Goal: Information Seeking & Learning: Learn about a topic

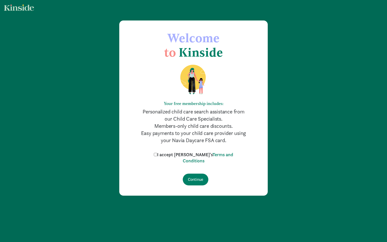
click at [157, 154] on input "I accept [PERSON_NAME]'s Terms and Conditions" at bounding box center [155, 154] width 3 height 3
checkbox input "true"
click at [196, 178] on input "Continue" at bounding box center [196, 179] width 26 height 12
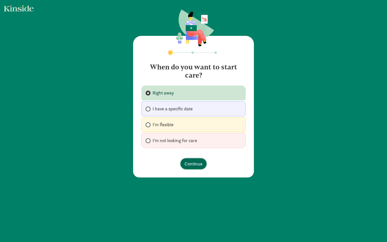
click at [194, 164] on span "Continue" at bounding box center [193, 163] width 18 height 7
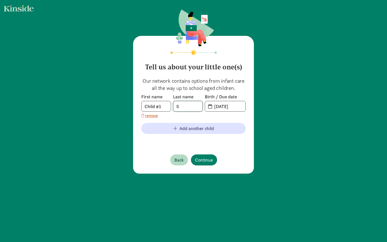
click at [189, 105] on input "S" at bounding box center [187, 106] width 29 height 10
type input "Sheng"
click at [225, 107] on input "[DATE]" at bounding box center [228, 106] width 34 height 10
click at [211, 106] on input "[DATE]" at bounding box center [228, 106] width 34 height 10
drag, startPoint x: 238, startPoint y: 106, endPoint x: 216, endPoint y: 107, distance: 21.7
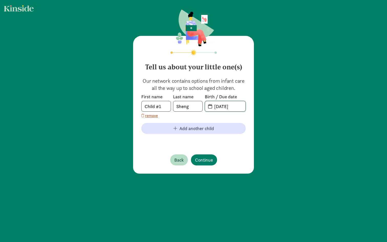
click at [216, 107] on span "[DATE]" at bounding box center [228, 106] width 34 height 10
drag, startPoint x: 218, startPoint y: 106, endPoint x: 211, endPoint y: 105, distance: 7.2
click at [211, 105] on input "[DATE]" at bounding box center [228, 106] width 34 height 10
type input "[DATE]"
click at [230, 115] on div "First name Child #1 Last name [PERSON_NAME] Birth / Due date [DATE] remove" at bounding box center [193, 106] width 104 height 25
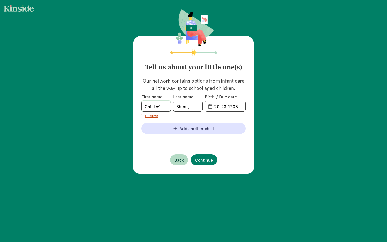
click at [154, 109] on input "Child #1" at bounding box center [155, 106] width 29 height 10
type input "Young"
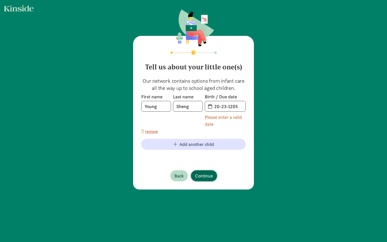
click at [200, 159] on div "Tell us about your little one(s) Our network contains options from infant care …" at bounding box center [193, 112] width 121 height 153
click at [232, 106] on input "20-23-1205" at bounding box center [228, 106] width 34 height 10
click at [229, 106] on input "20-23-1205" at bounding box center [228, 106] width 34 height 10
click at [216, 106] on input "20-23-1205" at bounding box center [228, 106] width 34 height 10
drag, startPoint x: 219, startPoint y: 106, endPoint x: 214, endPoint y: 106, distance: 4.3
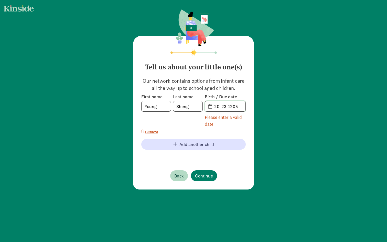
click at [214, 106] on input "20-23-1205" at bounding box center [228, 106] width 34 height 10
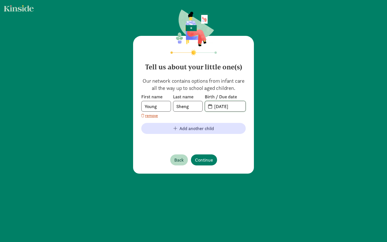
click at [225, 106] on input "[DATE]" at bounding box center [228, 106] width 34 height 10
click at [231, 106] on input "[DATE]" at bounding box center [228, 106] width 34 height 10
click at [230, 106] on input "[DATE]" at bounding box center [228, 106] width 34 height 10
click at [232, 106] on input "[PHONE_NUMBER]" at bounding box center [228, 106] width 34 height 10
click at [234, 106] on input "[PHONE_NUMBER]" at bounding box center [228, 106] width 34 height 10
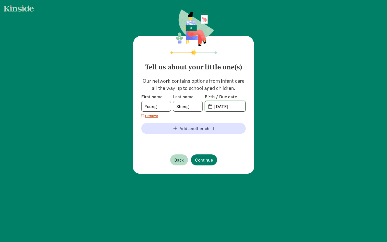
type input "[DATE]"
click at [245, 148] on div "Tell us about your little one(s) Our network contains options from infant care …" at bounding box center [193, 105] width 121 height 138
click at [205, 160] on span "Continue" at bounding box center [204, 159] width 18 height 7
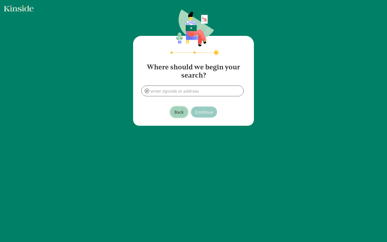
click at [178, 115] on span "Back" at bounding box center [178, 111] width 9 height 7
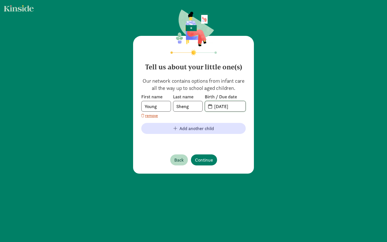
click at [223, 107] on input "[DATE]" at bounding box center [228, 106] width 34 height 10
drag, startPoint x: 225, startPoint y: 107, endPoint x: 220, endPoint y: 107, distance: 4.6
click at [220, 107] on input "[DATE]" at bounding box center [228, 106] width 34 height 10
type input "[DATE]"
click at [205, 160] on span "Continue" at bounding box center [204, 159] width 18 height 7
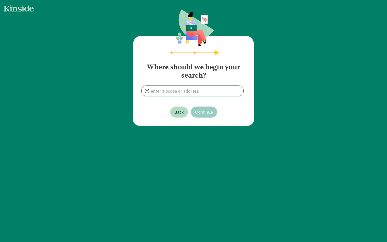
click at [186, 93] on input at bounding box center [192, 91] width 102 height 10
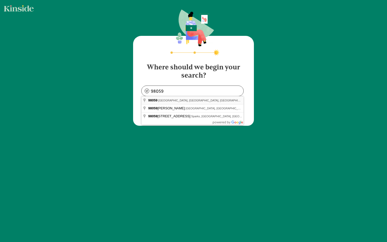
type input "[GEOGRAPHIC_DATA], [GEOGRAPHIC_DATA]"
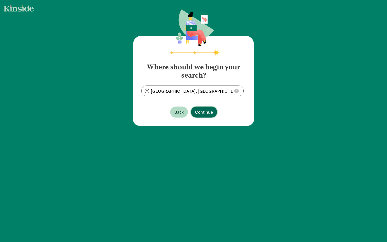
click at [200, 108] on button "Continue" at bounding box center [204, 111] width 26 height 11
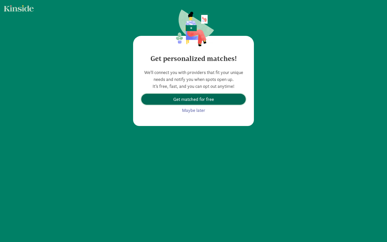
click at [196, 100] on span "Get matched for free" at bounding box center [193, 99] width 41 height 7
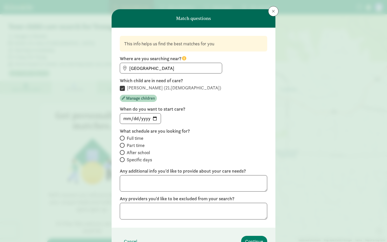
scroll to position [13, 0]
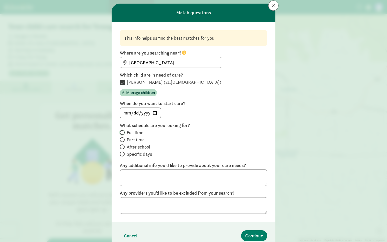
click at [122, 131] on input "Full time" at bounding box center [121, 132] width 3 height 3
radio input "true"
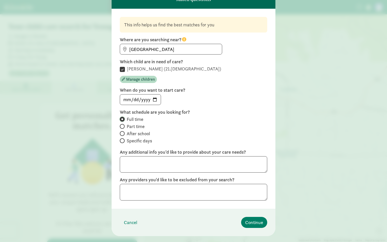
scroll to position [29, 0]
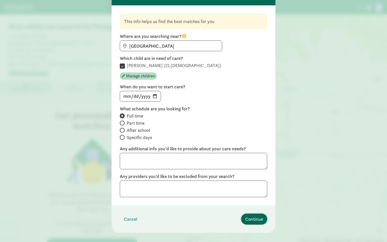
click at [249, 218] on span "Continue" at bounding box center [254, 218] width 18 height 7
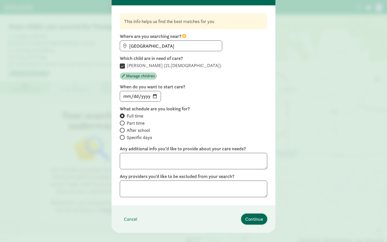
scroll to position [0, 0]
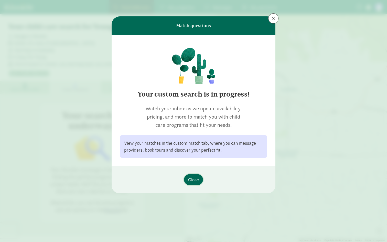
click at [195, 179] on span "Close" at bounding box center [193, 179] width 11 height 7
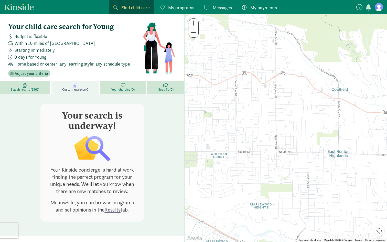
drag, startPoint x: 224, startPoint y: 127, endPoint x: 275, endPoint y: 126, distance: 51.7
click at [275, 126] on div at bounding box center [285, 127] width 202 height 227
click at [23, 85] on icon at bounding box center [25, 85] width 5 height 5
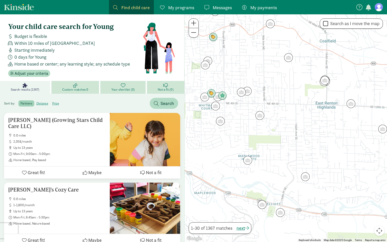
drag, startPoint x: 288, startPoint y: 193, endPoint x: 276, endPoint y: 145, distance: 49.9
click at [276, 145] on div at bounding box center [285, 127] width 202 height 227
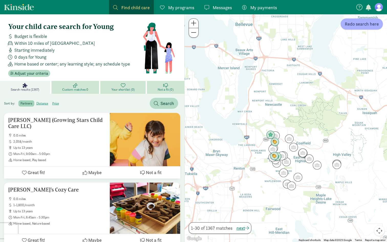
drag, startPoint x: 275, startPoint y: 151, endPoint x: 289, endPoint y: 175, distance: 27.2
click at [289, 175] on div at bounding box center [285, 127] width 202 height 227
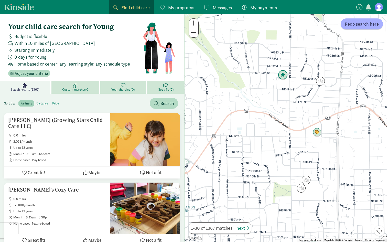
click at [282, 75] on img "Click to see details" at bounding box center [283, 75] width 10 height 10
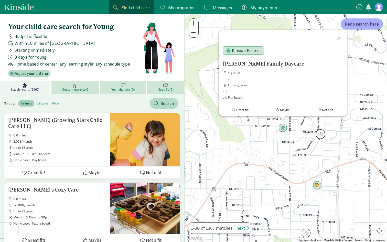
click at [319, 134] on img "Click to see details" at bounding box center [320, 134] width 10 height 10
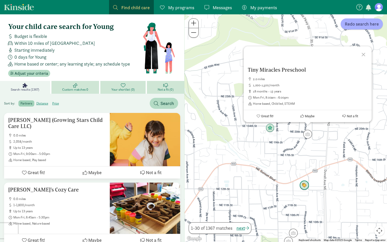
click at [303, 186] on img "Click to see details" at bounding box center [304, 185] width 10 height 10
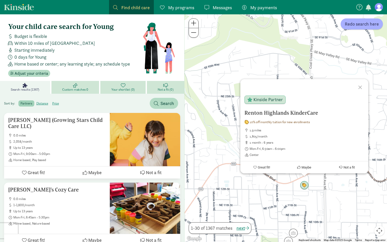
click at [282, 199] on div "To navigate, press the arrow keys. [GEOGRAPHIC_DATA] KinderCare 10% off monthly…" at bounding box center [285, 127] width 202 height 227
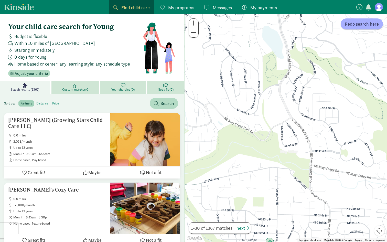
drag, startPoint x: 295, startPoint y: 80, endPoint x: 295, endPoint y: 195, distance: 115.3
click at [295, 195] on div at bounding box center [285, 127] width 202 height 227
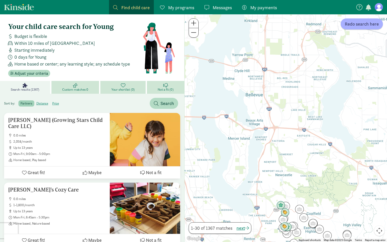
drag, startPoint x: 305, startPoint y: 164, endPoint x: 292, endPoint y: 163, distance: 12.6
click at [292, 163] on div at bounding box center [285, 127] width 202 height 227
click at [76, 42] on span "Within 10 miles of [GEOGRAPHIC_DATA]" at bounding box center [54, 43] width 81 height 7
click at [29, 42] on span "Within 10 miles of [GEOGRAPHIC_DATA]" at bounding box center [54, 43] width 81 height 7
click at [54, 103] on label "price" at bounding box center [55, 103] width 11 height 6
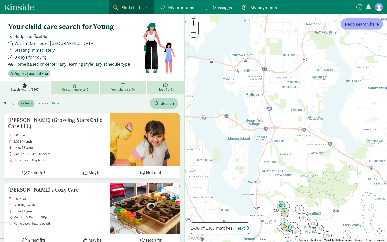
click at [52, 101] on input "price" at bounding box center [52, 101] width 0 height 0
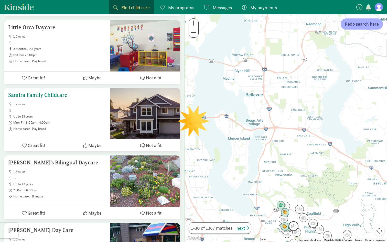
scroll to position [754, 0]
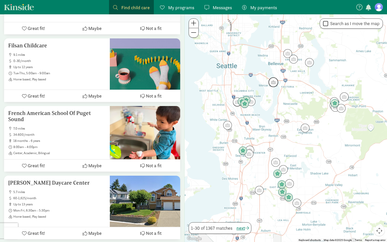
click at [274, 83] on img "Click to see details" at bounding box center [273, 82] width 10 height 10
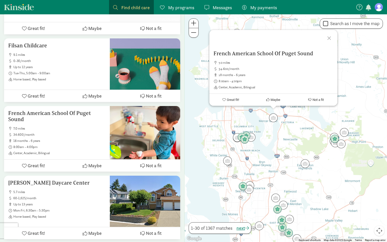
click at [331, 37] on div at bounding box center [329, 37] width 15 height 15
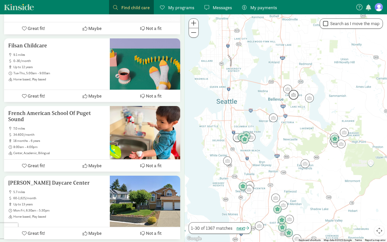
click at [296, 95] on img "Click to see details" at bounding box center [293, 95] width 10 height 10
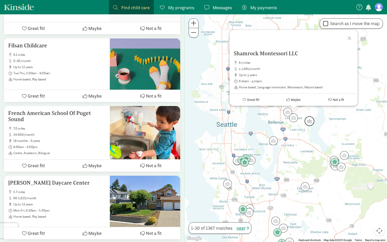
click at [308, 119] on img "Click to see details" at bounding box center [309, 121] width 10 height 10
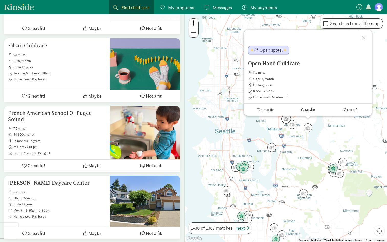
click at [283, 119] on img "Click to see details" at bounding box center [286, 119] width 10 height 10
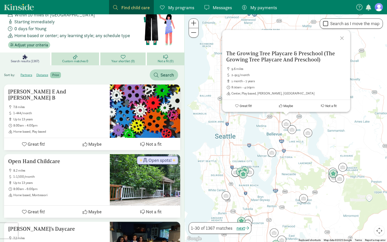
scroll to position [0, 0]
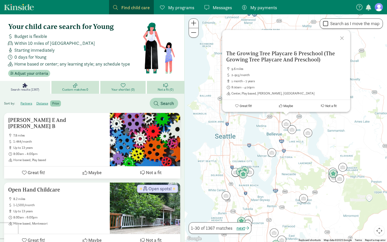
click at [140, 8] on span "Find child care" at bounding box center [135, 7] width 28 height 7
click at [18, 35] on span "Budget is flexible" at bounding box center [30, 36] width 33 height 7
click at [31, 73] on span "Adjust your criteria" at bounding box center [31, 73] width 33 height 6
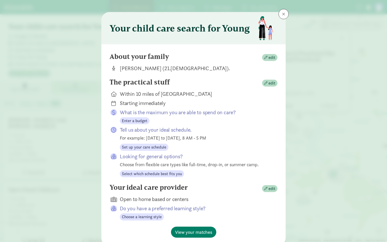
scroll to position [5, 0]
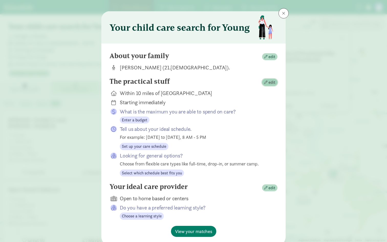
click at [271, 83] on span "edit" at bounding box center [271, 82] width 7 height 6
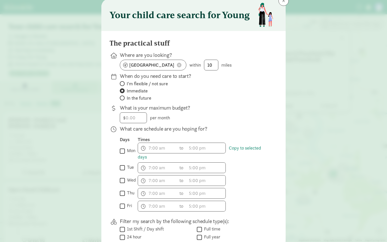
scroll to position [17, 0]
click at [179, 66] on span at bounding box center [179, 65] width 5 height 5
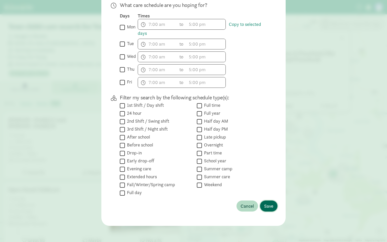
click at [268, 202] on span "Save" at bounding box center [268, 205] width 9 height 7
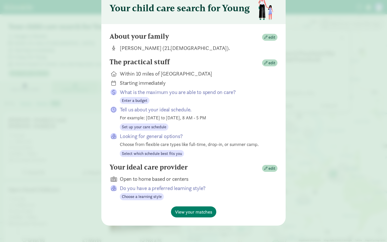
scroll to position [24, 0]
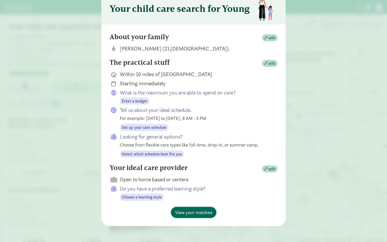
click at [199, 213] on span "View your matches" at bounding box center [193, 212] width 37 height 7
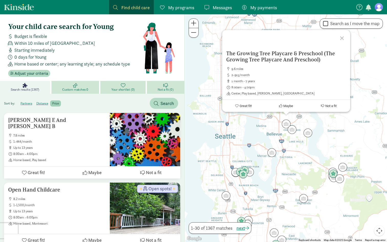
click at [341, 39] on div at bounding box center [342, 37] width 15 height 15
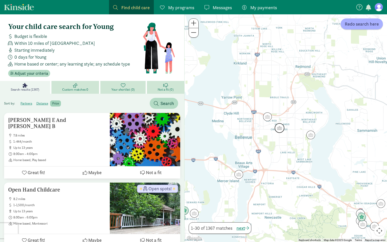
click at [280, 129] on img "Click to see details" at bounding box center [279, 128] width 10 height 10
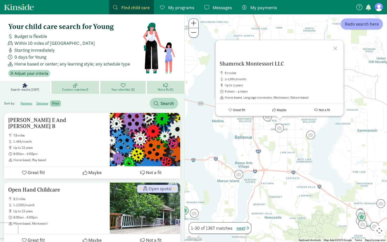
click at [141, 51] on div "Starting immediately" at bounding box center [74, 50] width 136 height 7
click at [364, 28] on button "Redo search here" at bounding box center [361, 23] width 42 height 11
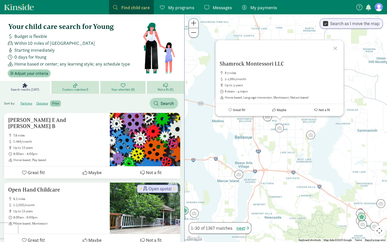
click at [37, 71] on span "Adjust your criteria" at bounding box center [31, 73] width 33 height 6
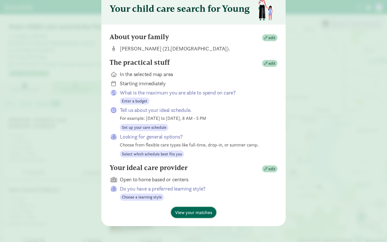
click at [190, 213] on span "View your matches" at bounding box center [193, 212] width 37 height 7
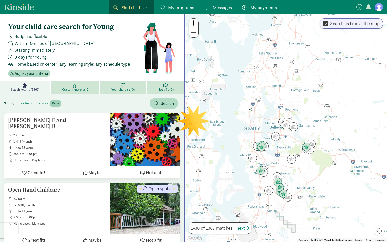
drag, startPoint x: 215, startPoint y: 132, endPoint x: 270, endPoint y: 129, distance: 54.5
click at [270, 129] on div at bounding box center [285, 127] width 202 height 227
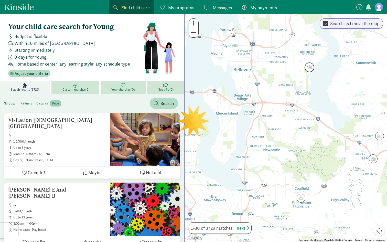
click at [308, 67] on img "Click to see details" at bounding box center [309, 67] width 10 height 10
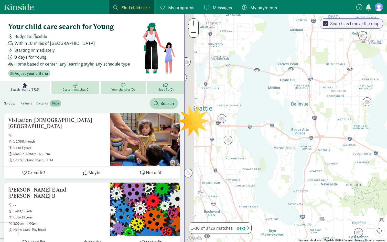
drag, startPoint x: 269, startPoint y: 149, endPoint x: 332, endPoint y: 121, distance: 68.4
click at [332, 121] on div at bounding box center [285, 127] width 202 height 227
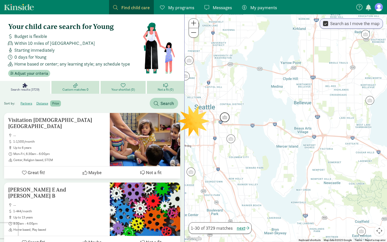
click at [225, 118] on img "Click to see details" at bounding box center [225, 117] width 10 height 10
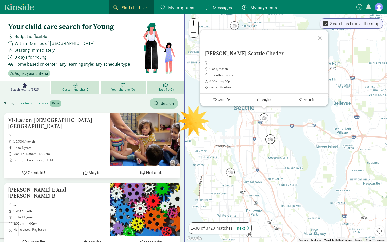
click at [266, 139] on img "Click to see details" at bounding box center [270, 139] width 10 height 10
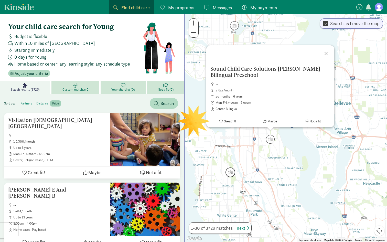
click at [230, 173] on img "Click to see details" at bounding box center [230, 172] width 10 height 10
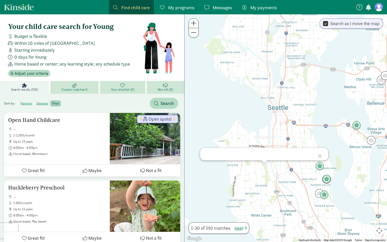
click at [261, 78] on div at bounding box center [285, 127] width 202 height 227
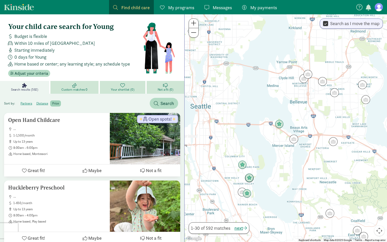
drag, startPoint x: 307, startPoint y: 148, endPoint x: 231, endPoint y: 147, distance: 76.2
click at [231, 147] on div at bounding box center [285, 127] width 202 height 227
click at [279, 126] on img "Click to see details" at bounding box center [279, 124] width 10 height 10
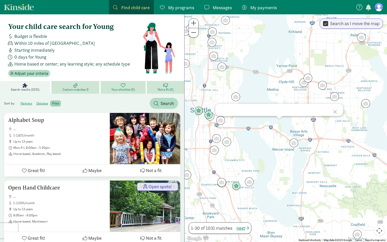
click at [243, 170] on div at bounding box center [285, 127] width 202 height 227
click at [237, 184] on img "Click to see details" at bounding box center [236, 186] width 10 height 10
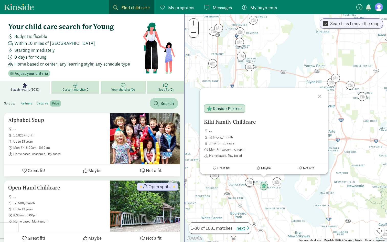
click at [319, 97] on div at bounding box center [320, 95] width 15 height 15
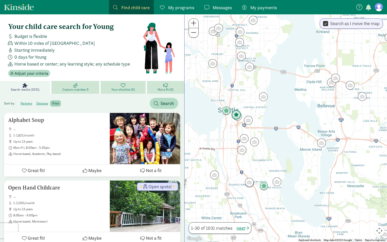
click at [234, 113] on img "Click to see details" at bounding box center [236, 115] width 10 height 10
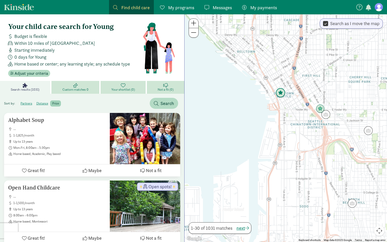
click at [281, 93] on img "Click to see details" at bounding box center [280, 93] width 10 height 10
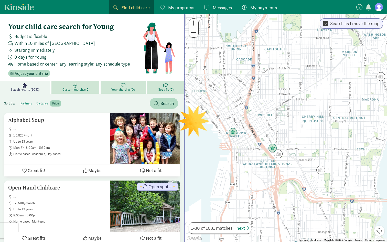
drag, startPoint x: 308, startPoint y: 162, endPoint x: 260, endPoint y: 161, distance: 48.1
click at [260, 161] on div "To navigate, press the arrow keys." at bounding box center [285, 127] width 202 height 227
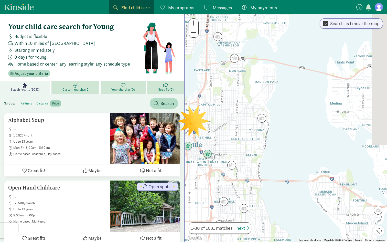
drag, startPoint x: 307, startPoint y: 157, endPoint x: 239, endPoint y: 157, distance: 67.2
click at [239, 157] on div at bounding box center [285, 127] width 202 height 227
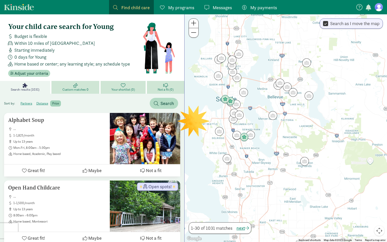
drag, startPoint x: 284, startPoint y: 162, endPoint x: 290, endPoint y: 104, distance: 58.4
click at [290, 104] on div at bounding box center [285, 127] width 202 height 227
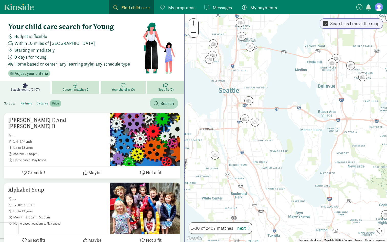
drag, startPoint x: 290, startPoint y: 104, endPoint x: 350, endPoint y: 109, distance: 60.0
click at [350, 109] on div at bounding box center [285, 127] width 202 height 227
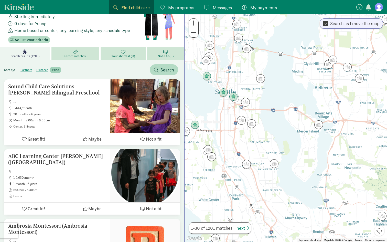
scroll to position [0, 0]
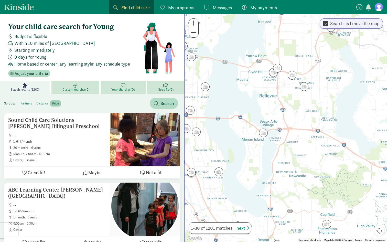
drag, startPoint x: 340, startPoint y: 117, endPoint x: 285, endPoint y: 126, distance: 56.1
click at [285, 126] on div at bounding box center [285, 127] width 202 height 227
click at [304, 88] on img "Click to see details" at bounding box center [304, 87] width 10 height 10
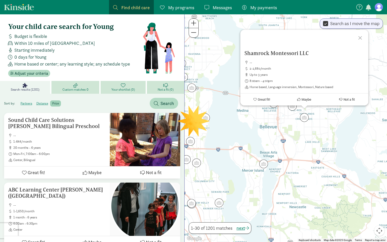
click at [294, 110] on div "Shamrock Montessori LLC -- 2-2,880/month up to 3 years 8:00am - 4:00pm Home bas…" at bounding box center [285, 127] width 202 height 227
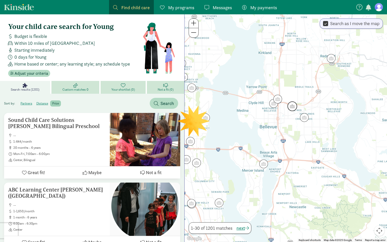
click at [291, 108] on img "Click to see details" at bounding box center [292, 106] width 10 height 10
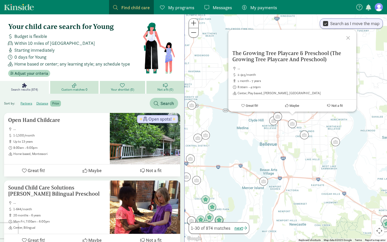
drag, startPoint x: 347, startPoint y: 107, endPoint x: 349, endPoint y: 40, distance: 66.2
click at [349, 42] on div "The Growing Tree Playcare & Preschool (The Growing Tree Playcare And Preschool)…" at bounding box center [292, 77] width 128 height 70
click at [349, 40] on div at bounding box center [348, 37] width 15 height 15
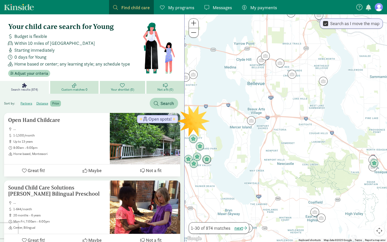
drag, startPoint x: 300, startPoint y: 176, endPoint x: 278, endPoint y: 109, distance: 71.1
click at [278, 109] on div at bounding box center [285, 127] width 202 height 227
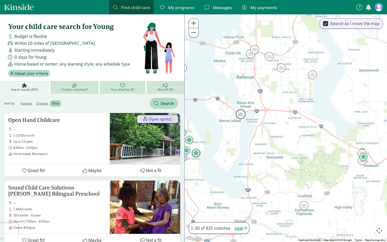
click at [240, 114] on img "Click to see details" at bounding box center [240, 114] width 10 height 10
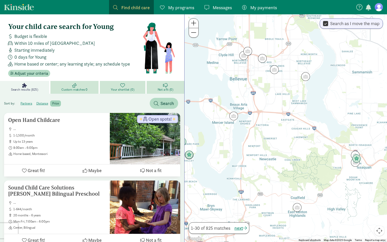
drag, startPoint x: 327, startPoint y: 137, endPoint x: 296, endPoint y: 135, distance: 31.0
click at [296, 135] on div at bounding box center [285, 127] width 202 height 227
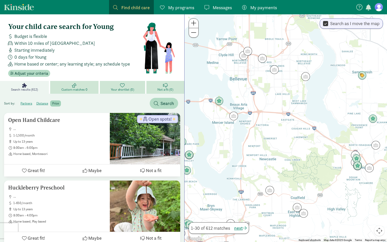
click at [56, 104] on label "price" at bounding box center [55, 103] width 11 height 6
click at [52, 101] on input "price" at bounding box center [52, 101] width 0 height 0
click at [50, 104] on label "distance" at bounding box center [55, 103] width 11 height 6
click at [36, 101] on input "distance" at bounding box center [36, 101] width 0 height 0
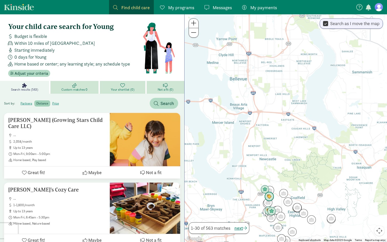
click at [269, 198] on img "Click to see details" at bounding box center [269, 197] width 10 height 10
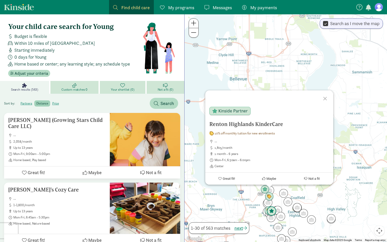
click at [272, 213] on img "Click to see details" at bounding box center [271, 211] width 10 height 10
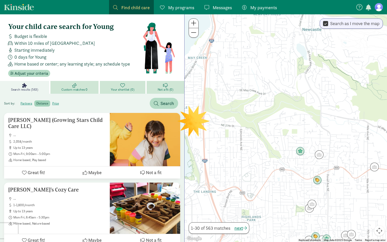
drag, startPoint x: 296, startPoint y: 160, endPoint x: 252, endPoint y: 229, distance: 81.5
click at [252, 228] on div at bounding box center [285, 127] width 202 height 227
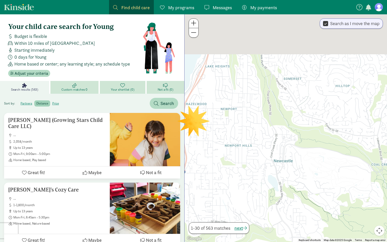
drag, startPoint x: 270, startPoint y: 99, endPoint x: 266, endPoint y: 193, distance: 93.7
click at [266, 193] on div at bounding box center [285, 127] width 202 height 227
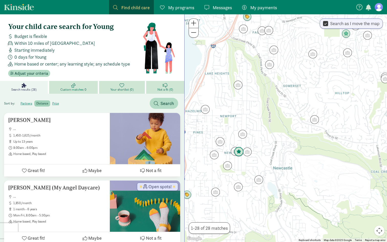
click at [239, 152] on img "Click to see details" at bounding box center [239, 152] width 10 height 10
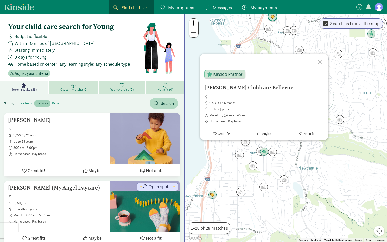
click at [274, 19] on img "Click to see details" at bounding box center [272, 17] width 10 height 10
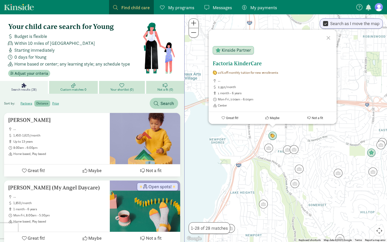
click at [245, 64] on h5 "Factoria KinderCare" at bounding box center [272, 63] width 120 height 6
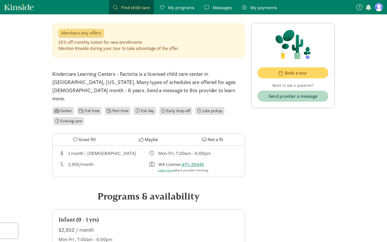
scroll to position [110, 0]
